Goal: Information Seeking & Learning: Learn about a topic

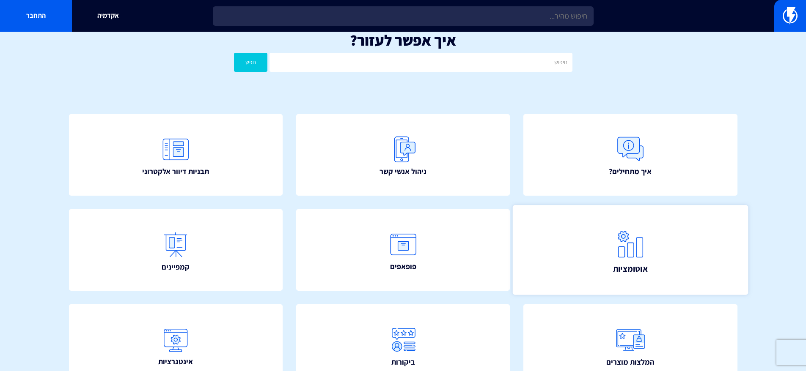
click at [670, 269] on link "אוטומציות" at bounding box center [630, 250] width 235 height 90
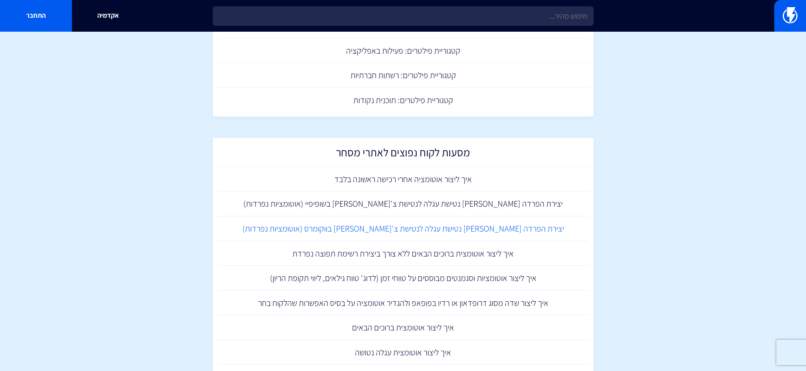
scroll to position [643, 0]
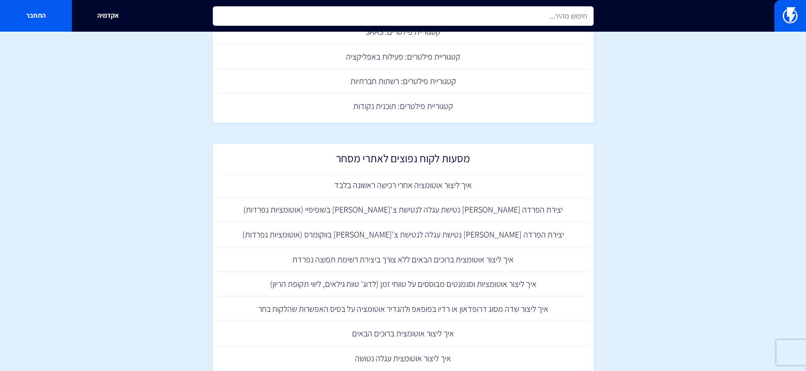
click at [417, 15] on input "text" at bounding box center [403, 15] width 381 height 19
type input "b"
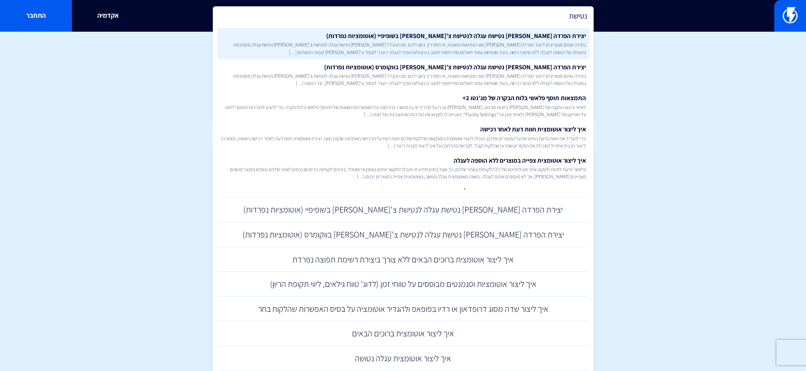
click at [387, 34] on link "יצירת הפרדה בין נטישת עגלה לנטישת צ’קאווט בשופיפיי (אוטומציות נפרדות) במידה ואת…" at bounding box center [403, 43] width 372 height 31
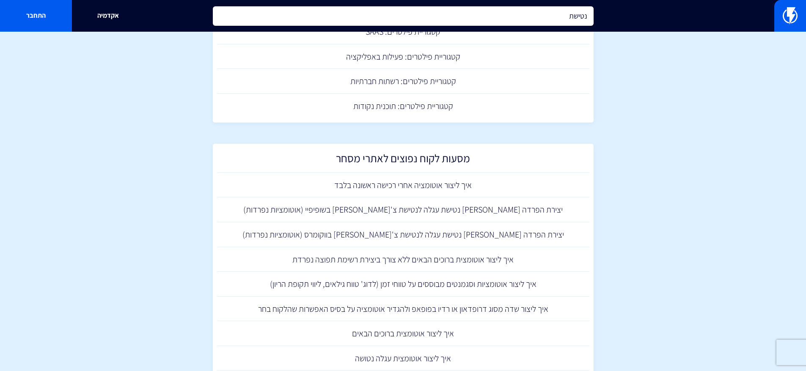
click at [418, 23] on input "נטישת" at bounding box center [403, 15] width 381 height 19
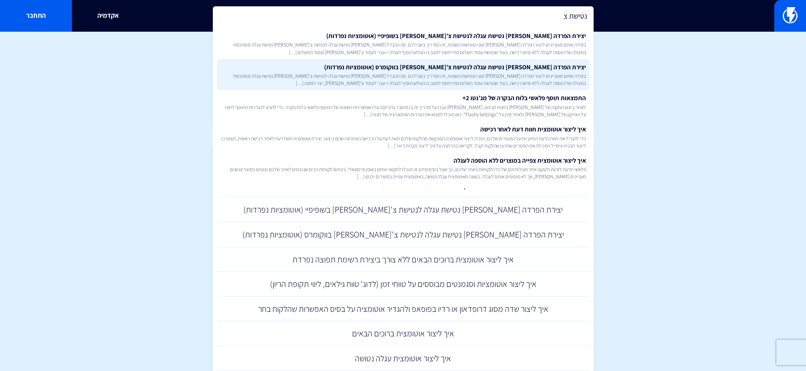
click at [455, 76] on span "במידה ואתם מעוניינים ליצור הפרדה בין סוגי הנטישות השונות, זה המדריך בשבילכם. מה…" at bounding box center [402, 79] width 365 height 14
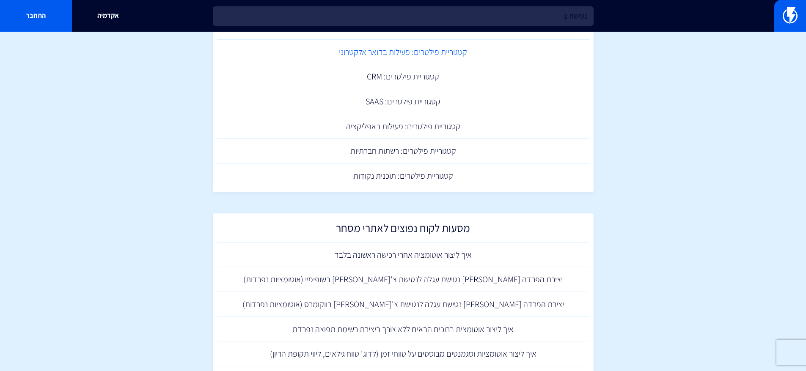
scroll to position [470, 0]
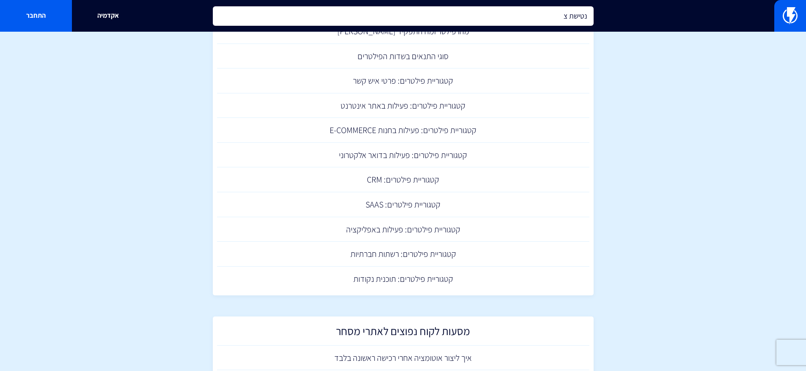
click at [444, 22] on input "נטישת צ" at bounding box center [403, 15] width 381 height 19
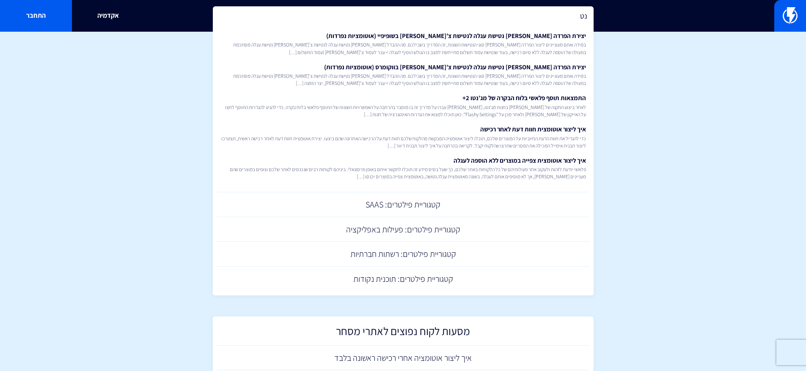
type input "נ"
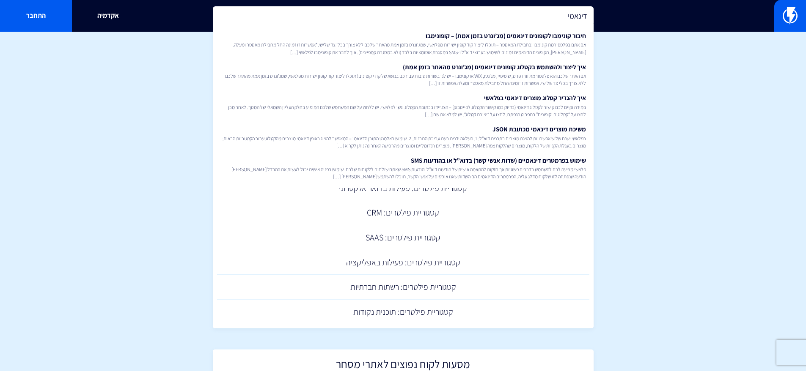
scroll to position [414, 0]
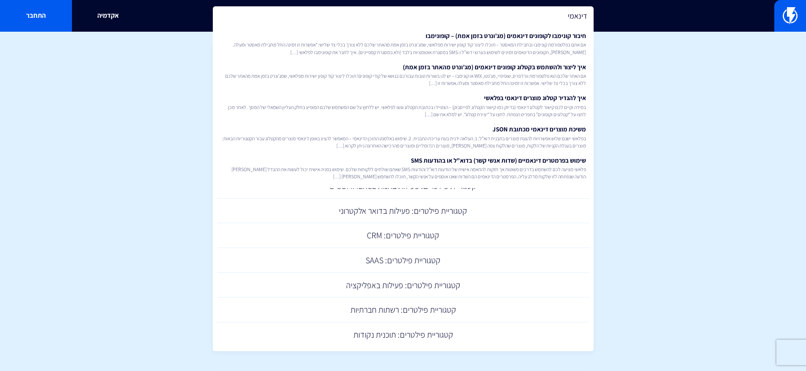
drag, startPoint x: 555, startPoint y: 17, endPoint x: 615, endPoint y: 22, distance: 60.2
click at [609, 19] on div "דינאמי חיבור קונימבו לקופונים דינאמים (מג’ונרט בזמן אמת) – קופונימבו אם אתם בפל…" at bounding box center [403, 16] width 806 height 32
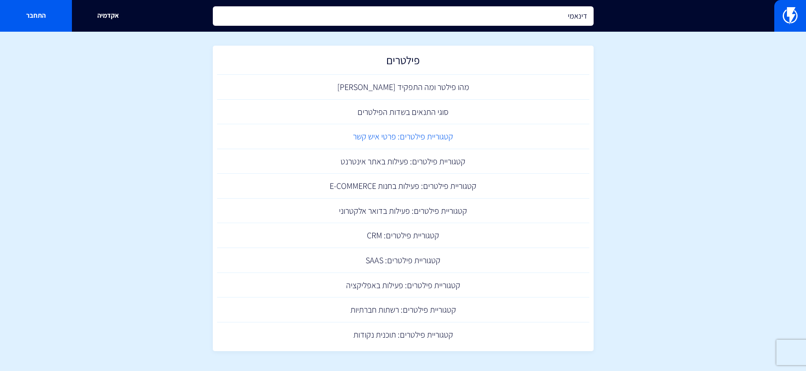
scroll to position [426, 0]
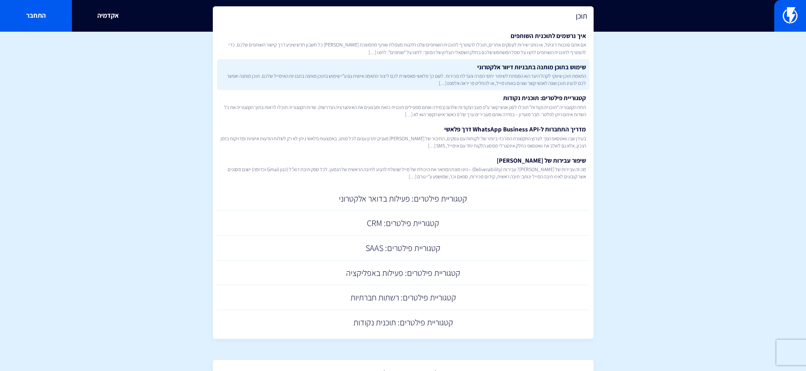
type input "תוכן"
click at [532, 78] on span "התאמת תוכן שיווקי לקהל היעד הוא המפתח לשיפור יחסי המרה והגדלת מכירות. לשם כך פל…" at bounding box center [402, 79] width 365 height 14
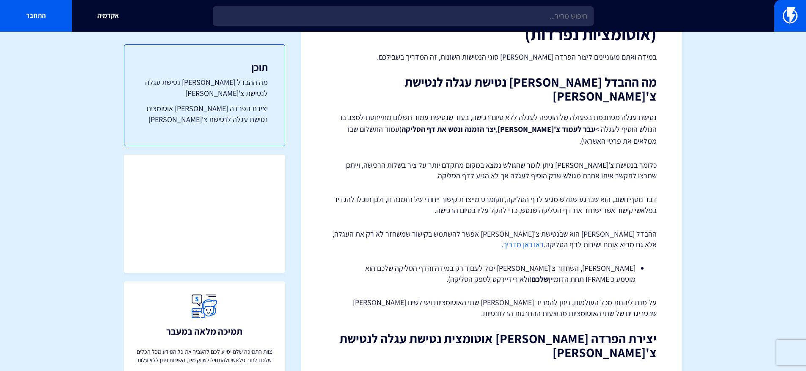
scroll to position [92, 0]
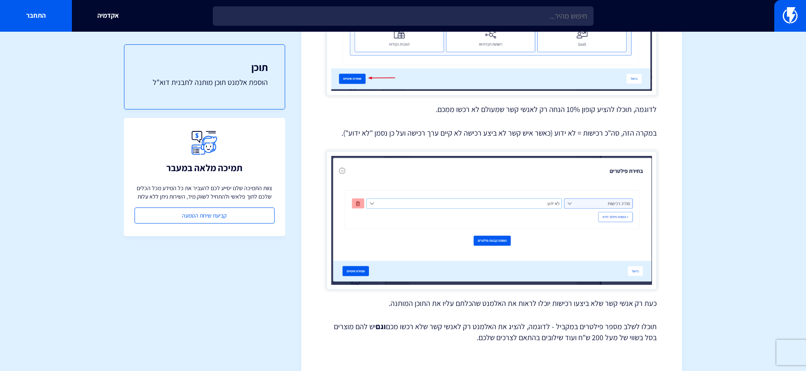
scroll to position [692, 0]
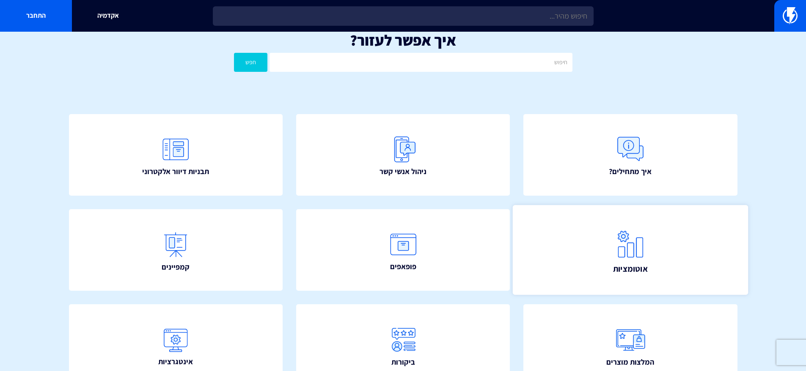
click at [621, 233] on img at bounding box center [630, 243] width 37 height 37
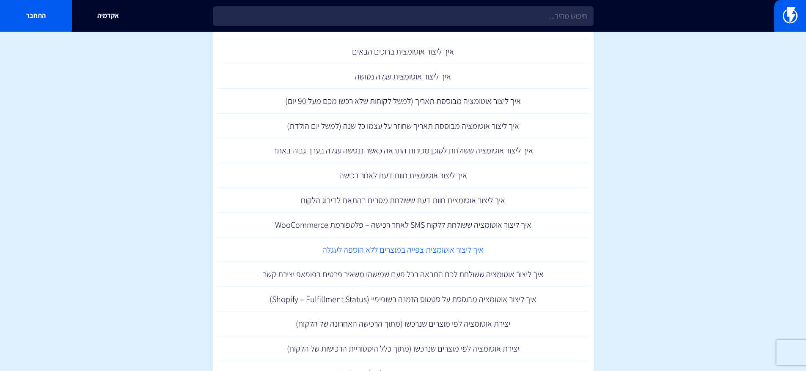
scroll to position [925, 0]
click at [491, 255] on link "איך ליצור אוטומצית צפייה במוצרים ללא הוספה לעגלה" at bounding box center [403, 249] width 372 height 25
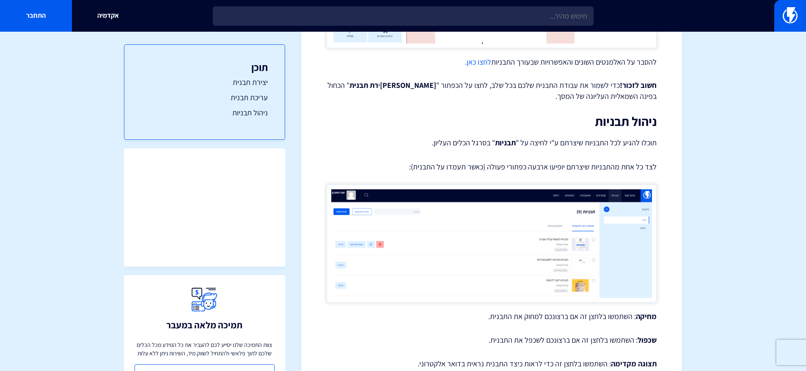
scroll to position [1199, 0]
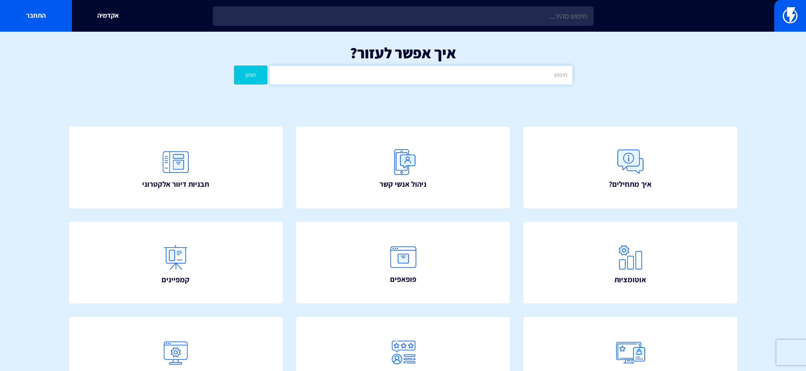
click at [395, 71] on input "text" at bounding box center [420, 75] width 302 height 19
type input "e"
type input "קישור"
click at [234, 66] on button "חפש" at bounding box center [251, 75] width 34 height 19
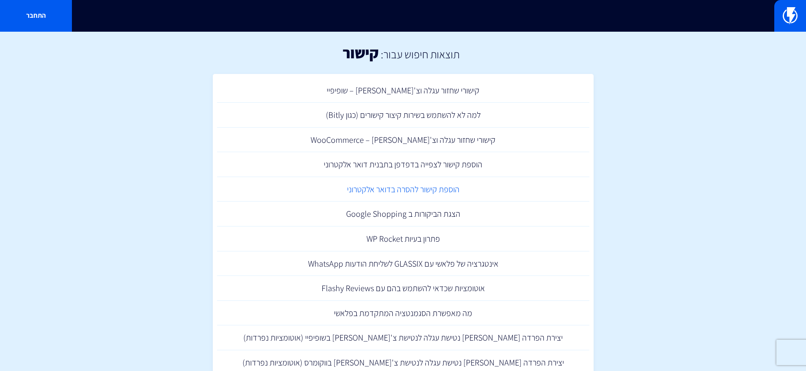
click at [441, 190] on link "הוספת קישור להסרה בדואר אלקטרוני" at bounding box center [403, 189] width 372 height 25
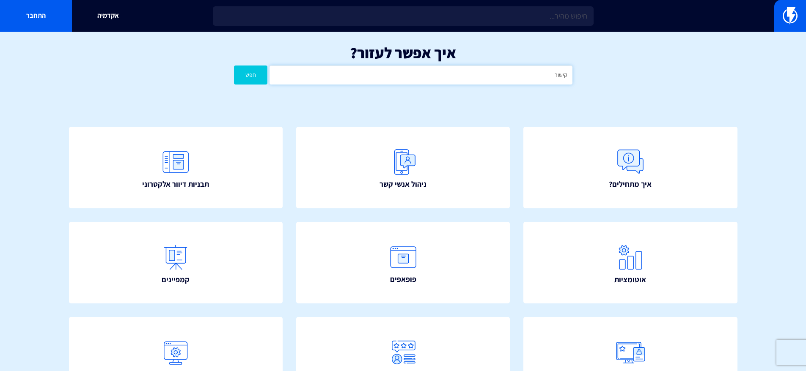
click at [491, 77] on input "קישור" at bounding box center [420, 75] width 302 height 19
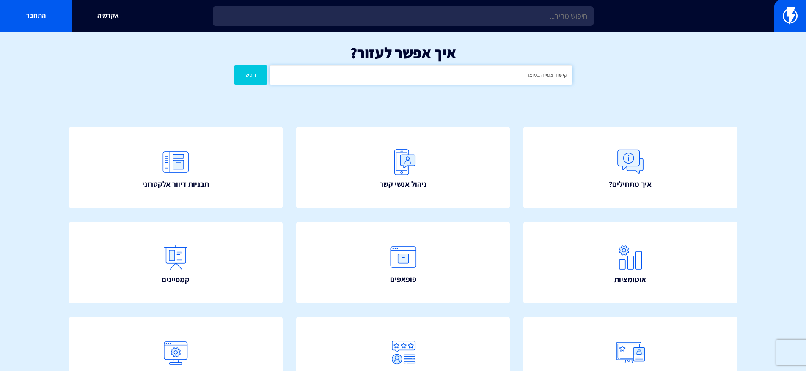
type input "קישור צפייה במוצר"
click at [234, 66] on button "חפש" at bounding box center [251, 75] width 34 height 19
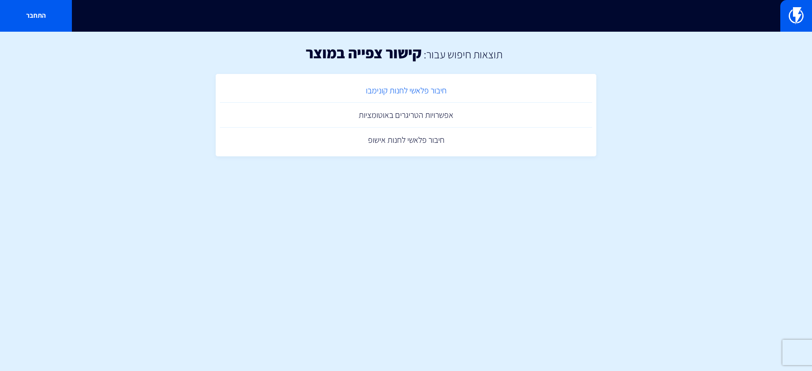
click at [398, 92] on link "חיבור פלאשי לחנות קונימבו" at bounding box center [406, 90] width 372 height 25
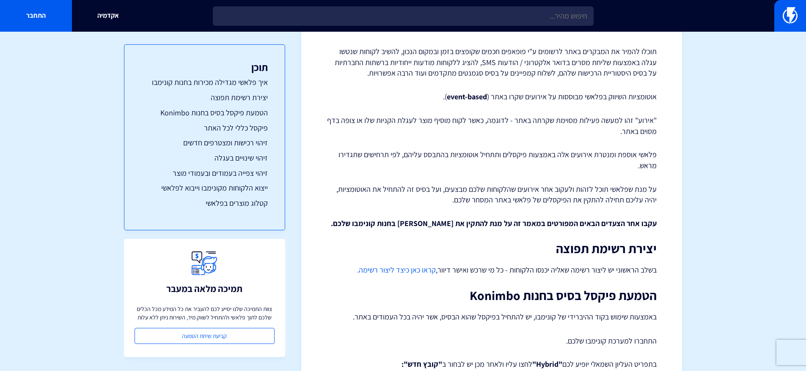
scroll to position [214, 0]
